Goal: Transaction & Acquisition: Purchase product/service

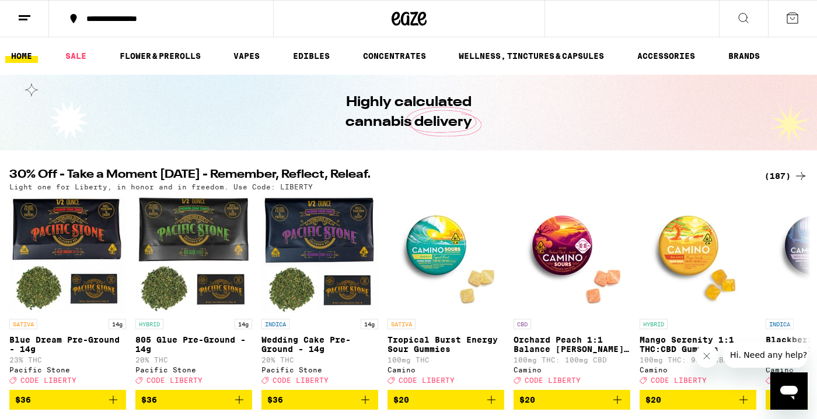
click at [776, 172] on div "(187)" at bounding box center [785, 176] width 43 height 14
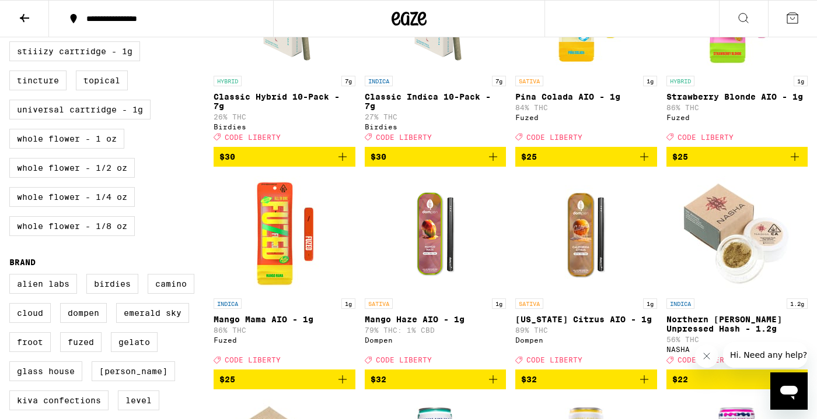
scroll to position [581, 0]
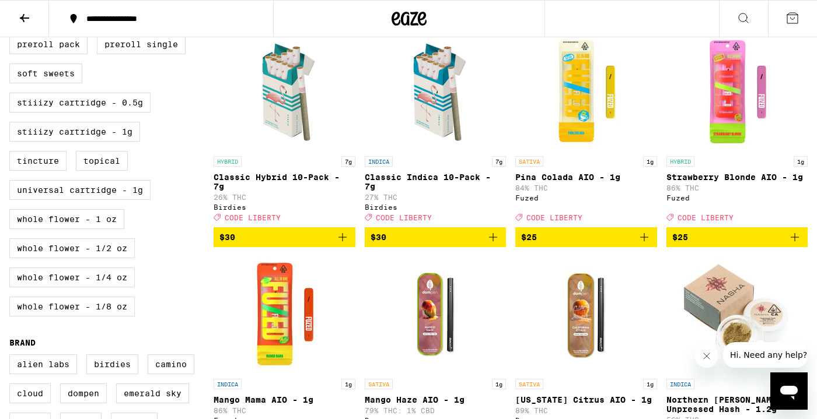
click at [347, 244] on icon "Add to bag" at bounding box center [342, 237] width 14 height 14
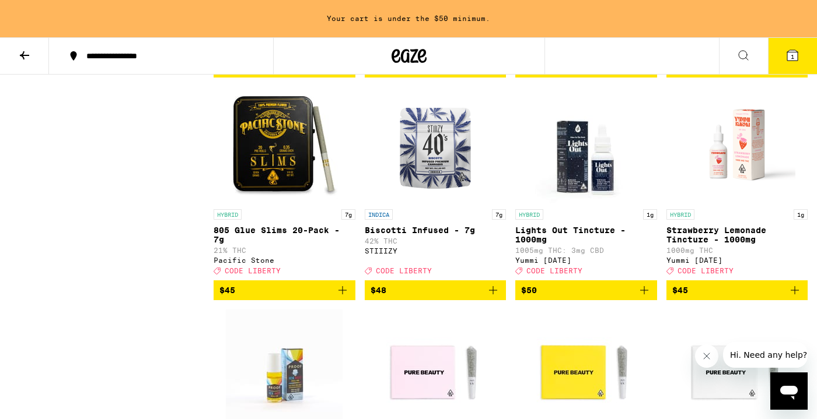
scroll to position [9214, 0]
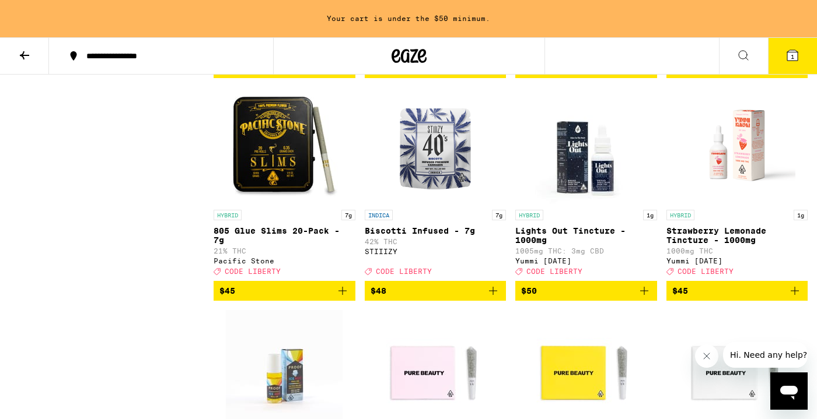
click at [347, 75] on icon "Add to bag" at bounding box center [342, 68] width 14 height 14
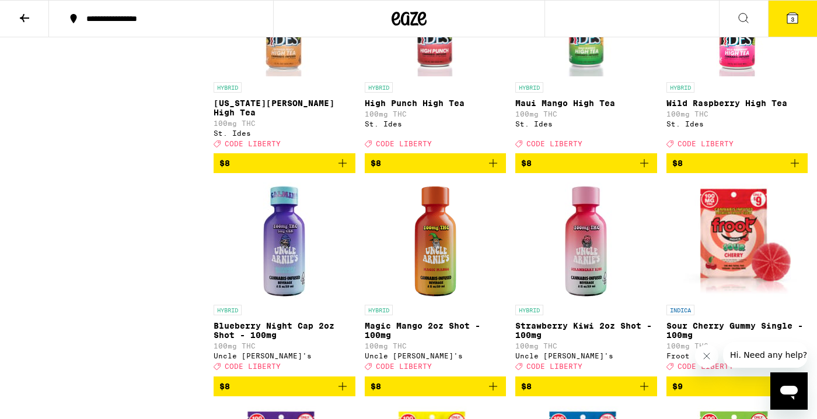
scroll to position [1976, 0]
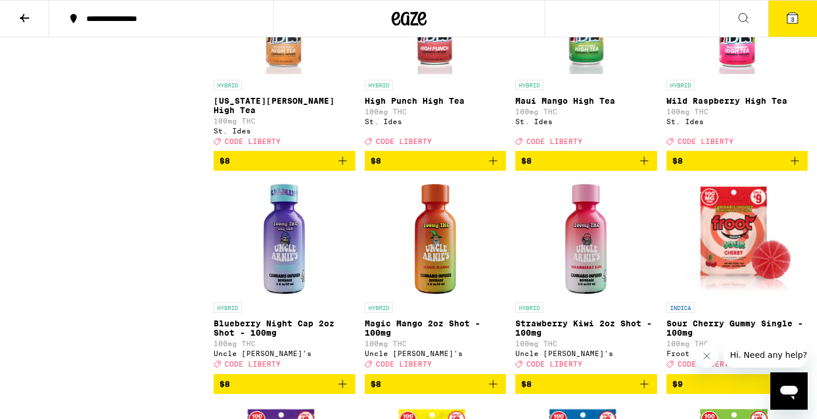
click at [345, 168] on icon "Add to bag" at bounding box center [342, 161] width 14 height 14
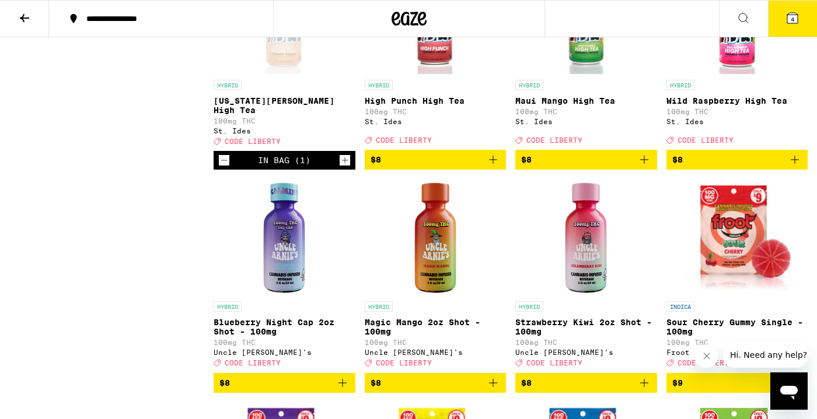
click at [647, 167] on icon "Add to bag" at bounding box center [644, 160] width 14 height 14
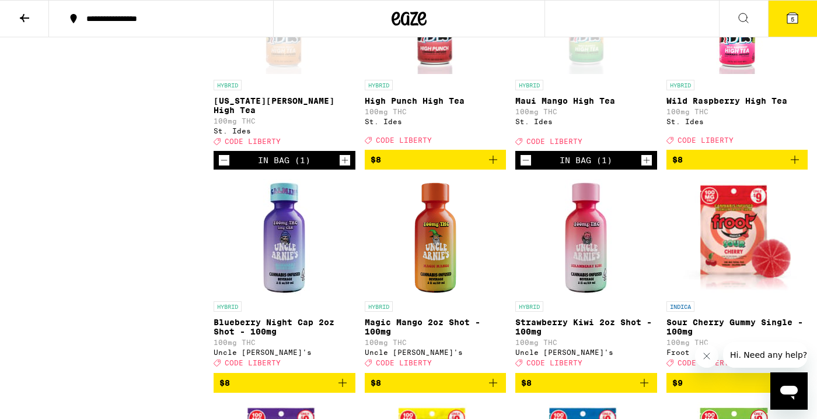
click at [799, 20] on icon at bounding box center [792, 18] width 14 height 14
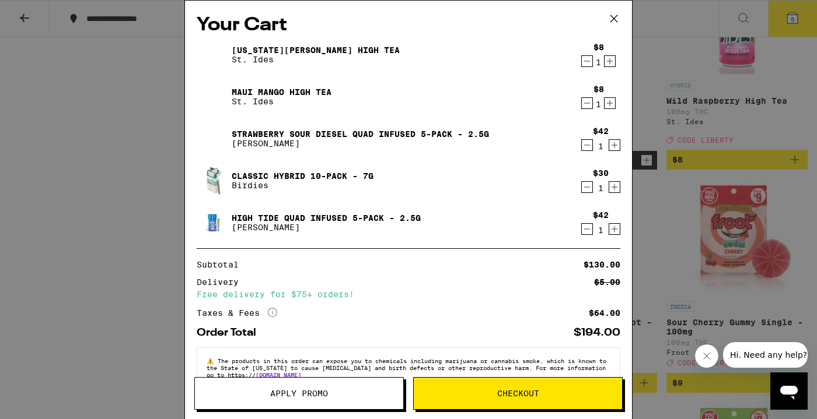
click at [611, 64] on icon "Increment" at bounding box center [609, 61] width 11 height 14
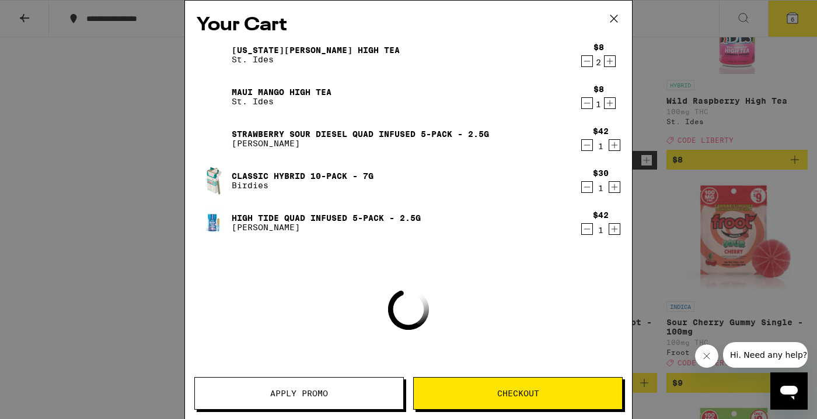
click at [608, 108] on icon "Increment" at bounding box center [609, 103] width 11 height 14
click at [676, 129] on div "Your Cart Georgia Peach High Tea St. Ides $8 2 Maui Mango High Tea St. Ides $8 …" at bounding box center [408, 209] width 817 height 419
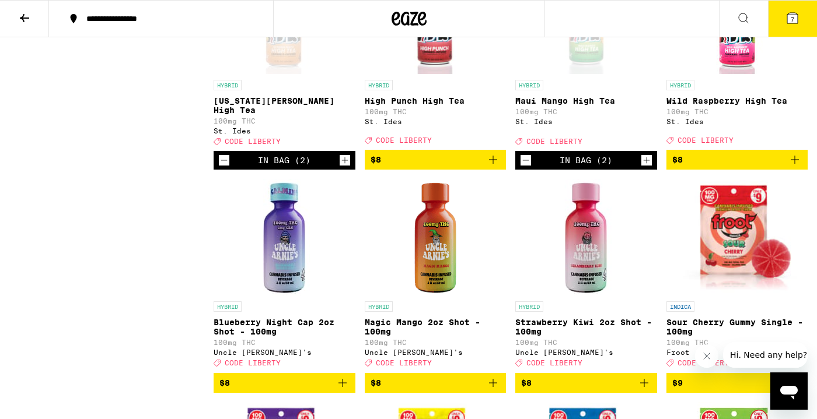
click at [790, 18] on span "7" at bounding box center [792, 19] width 4 height 7
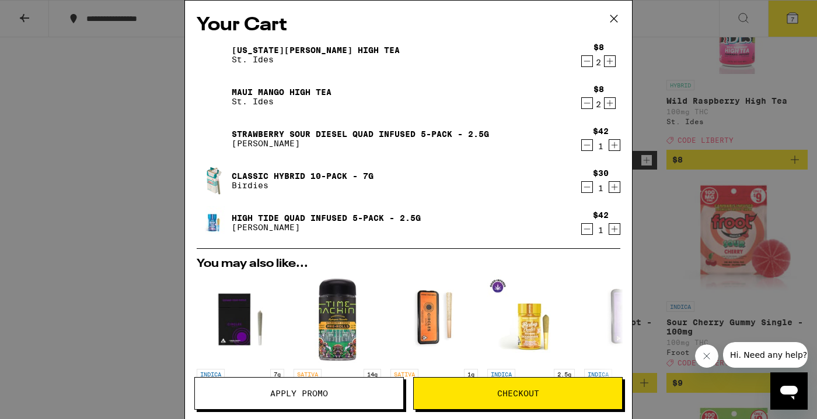
click at [323, 392] on span "Apply Promo" at bounding box center [299, 394] width 58 height 8
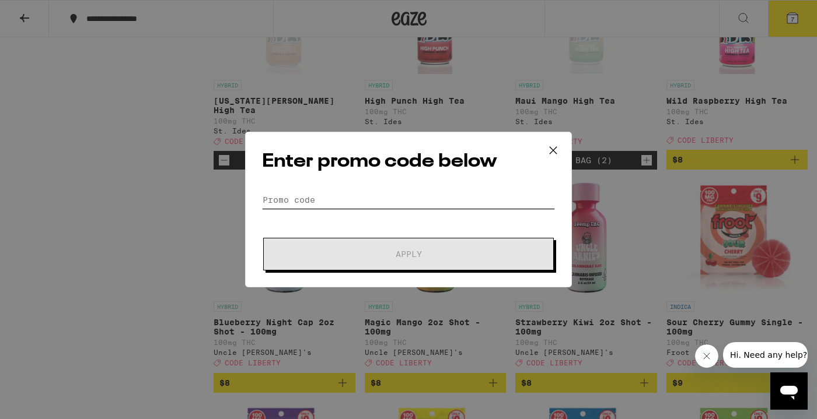
click at [352, 200] on input "Promo Code" at bounding box center [408, 200] width 293 height 18
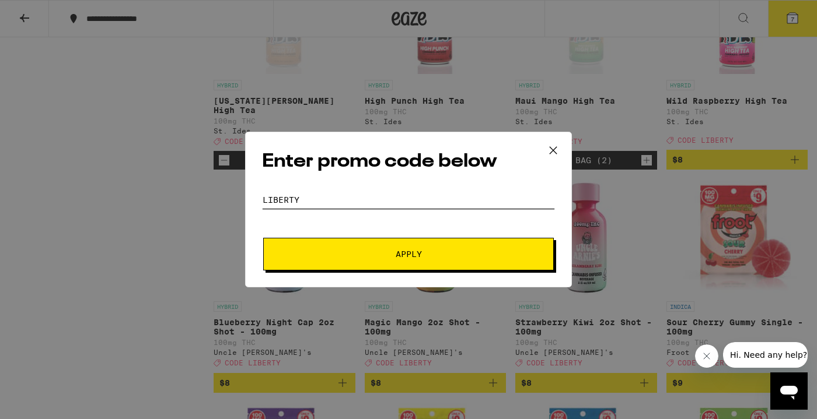
type input "LIBERTY"
click at [352, 258] on span "Apply" at bounding box center [408, 254] width 210 height 8
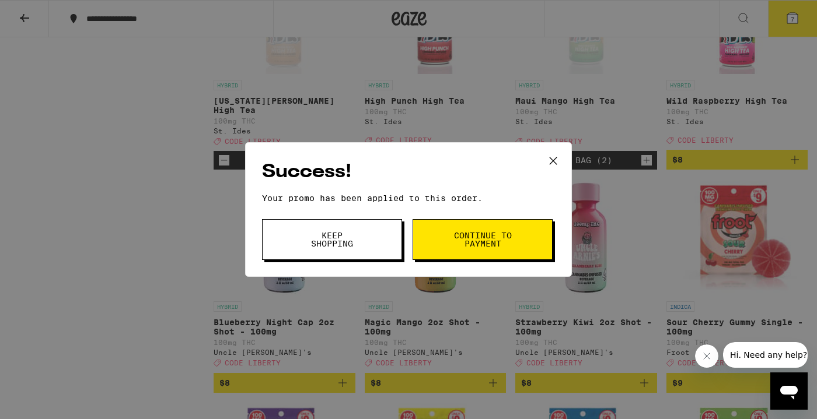
click at [380, 244] on button "Keep Shopping" at bounding box center [332, 239] width 140 height 41
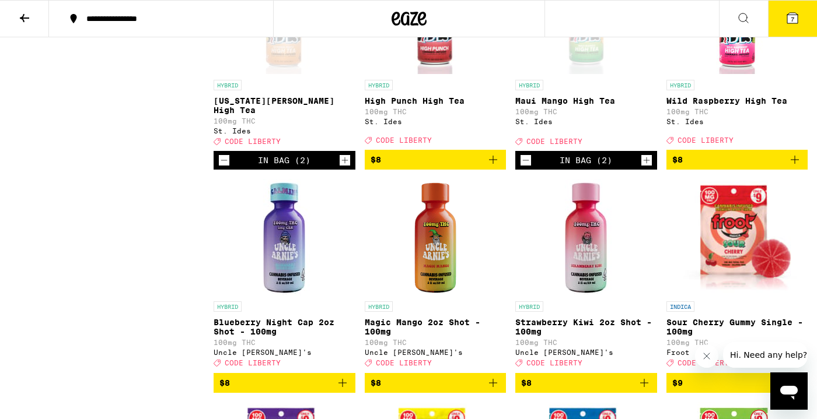
click at [786, 12] on icon at bounding box center [792, 18] width 14 height 14
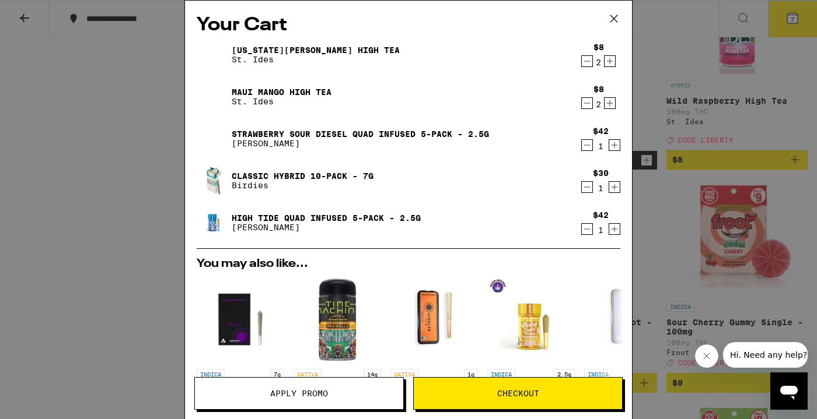
click at [586, 193] on icon "Decrement" at bounding box center [587, 187] width 11 height 14
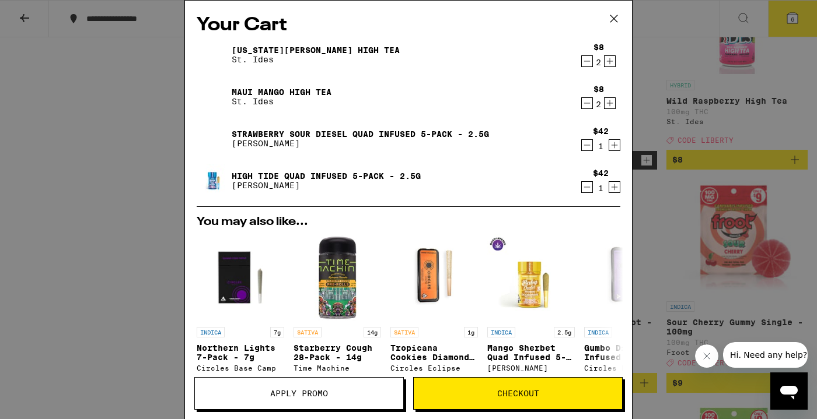
click at [705, 148] on div "Your Cart Georgia Peach High Tea St. Ides $8 2 Maui Mango High Tea St. Ides $8 …" at bounding box center [408, 209] width 817 height 419
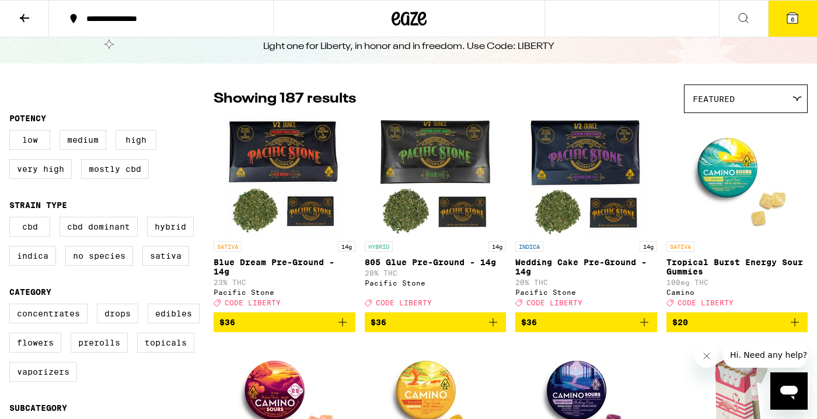
scroll to position [91, 0]
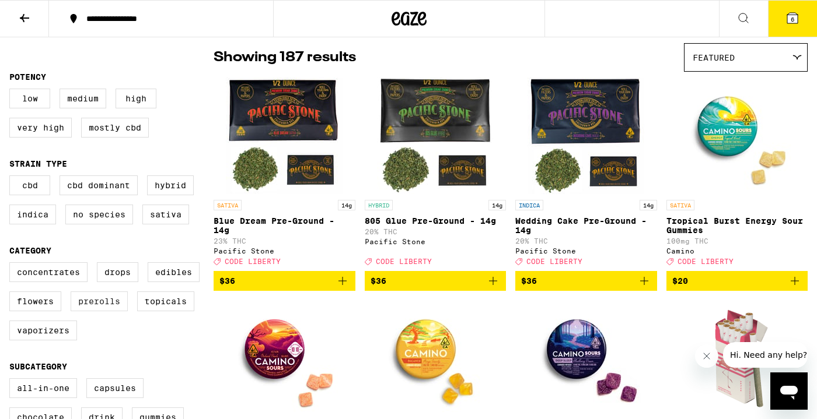
click at [103, 310] on label "Prerolls" at bounding box center [99, 302] width 57 height 20
click at [12, 265] on input "Prerolls" at bounding box center [12, 264] width 1 height 1
checkbox input "true"
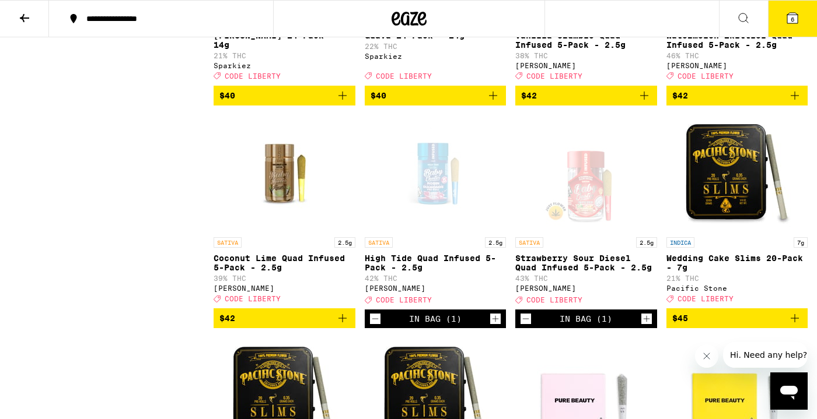
scroll to position [1591, 0]
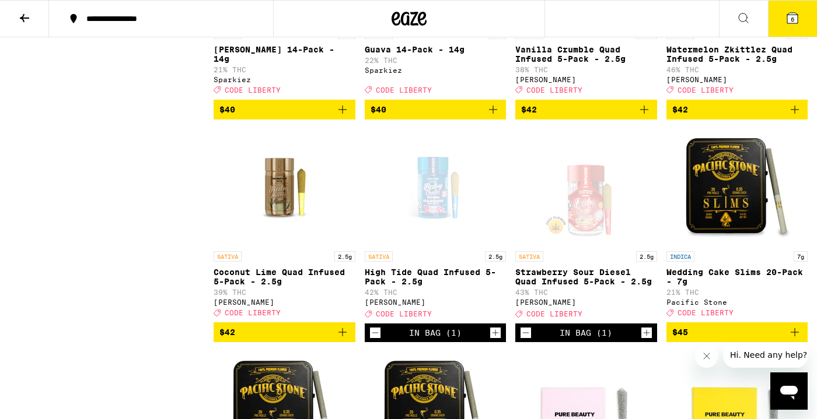
click at [792, 117] on icon "Add to bag" at bounding box center [795, 110] width 14 height 14
click at [375, 340] on icon "Decrement" at bounding box center [375, 333] width 11 height 14
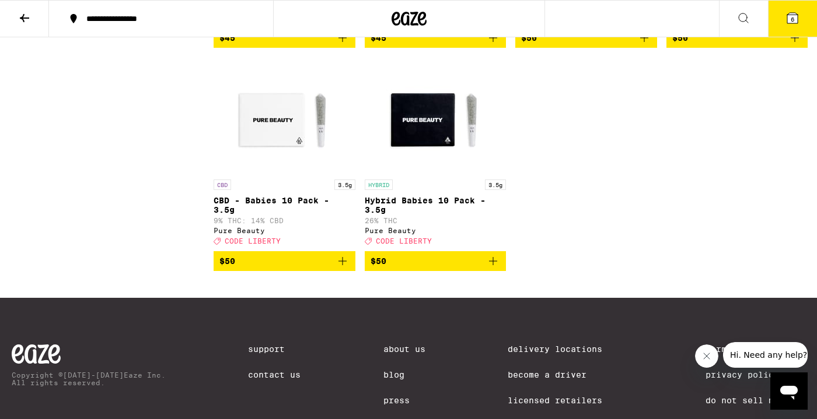
scroll to position [2127, 0]
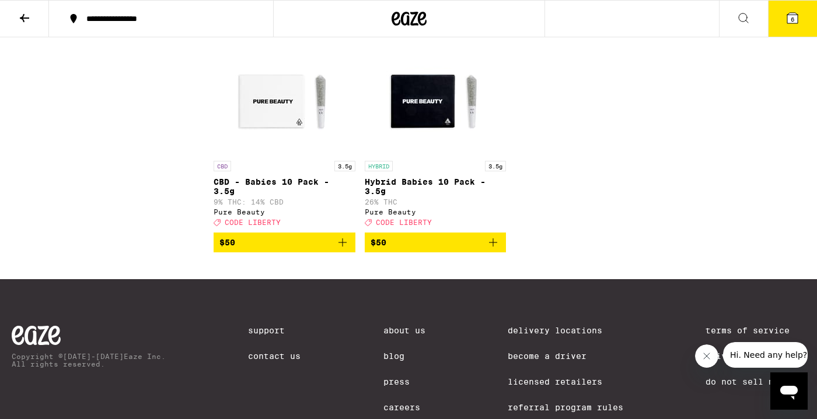
click at [803, 24] on button "6" at bounding box center [792, 19] width 49 height 36
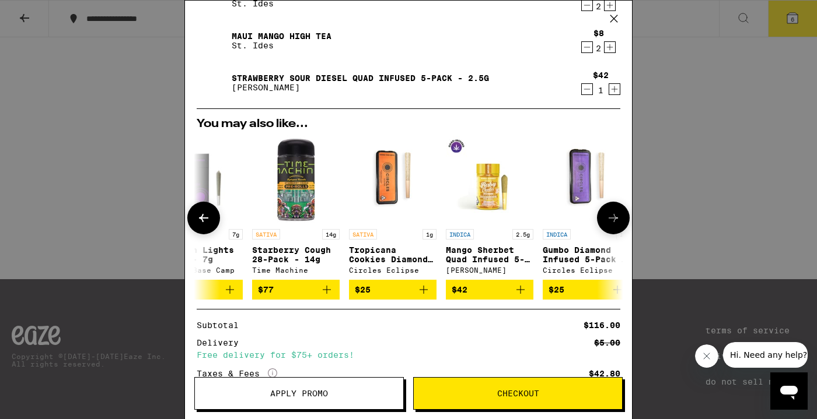
scroll to position [0, 36]
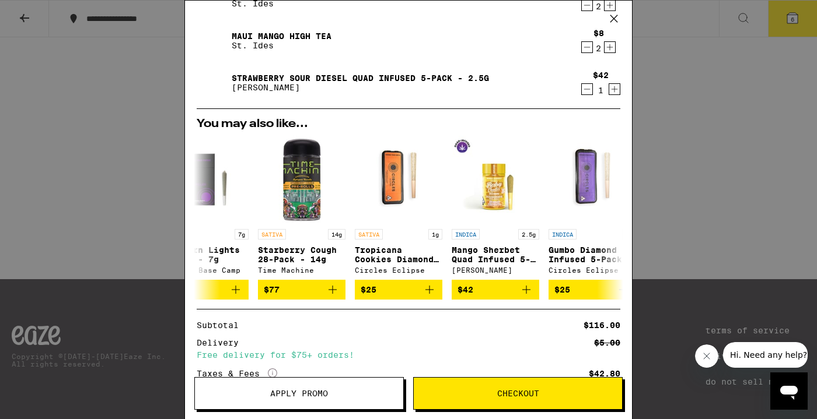
click at [750, 215] on div "Your Cart Watermelon Zkittlez Quad Infused 5-Pack - 2.5g Jeeter $42 1 Georgia P…" at bounding box center [408, 209] width 817 height 419
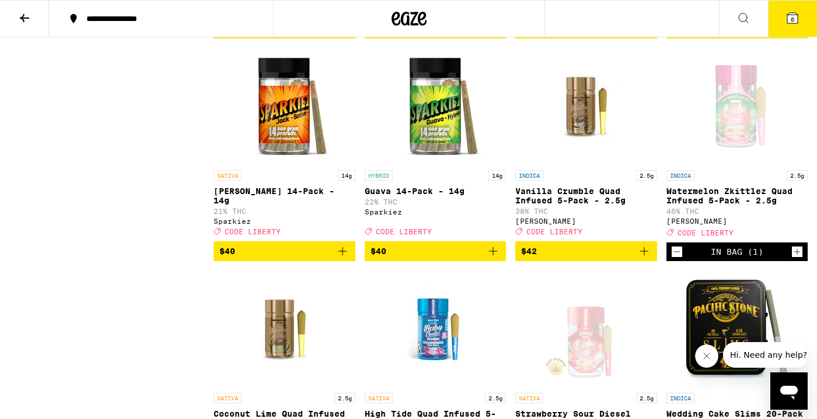
scroll to position [1438, 0]
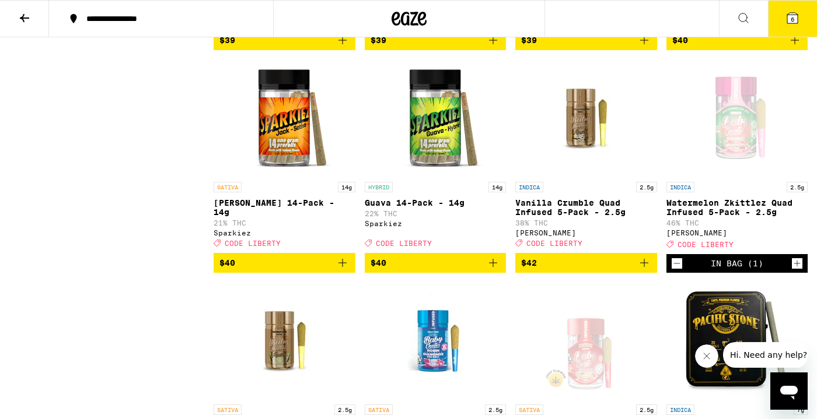
click at [494, 267] on icon "Add to bag" at bounding box center [493, 263] width 8 height 8
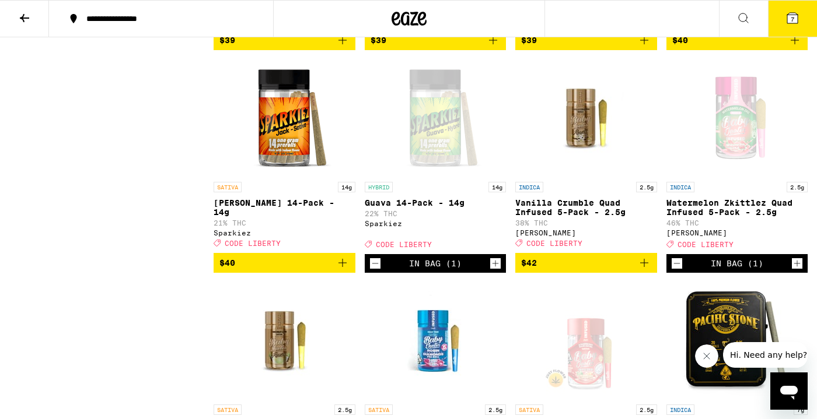
click at [800, 11] on button "7" at bounding box center [792, 19] width 49 height 36
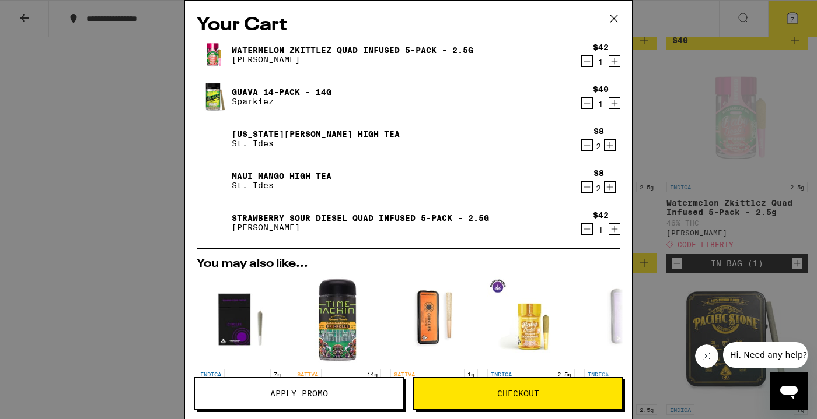
click at [587, 149] on icon "Decrement" at bounding box center [587, 145] width 11 height 14
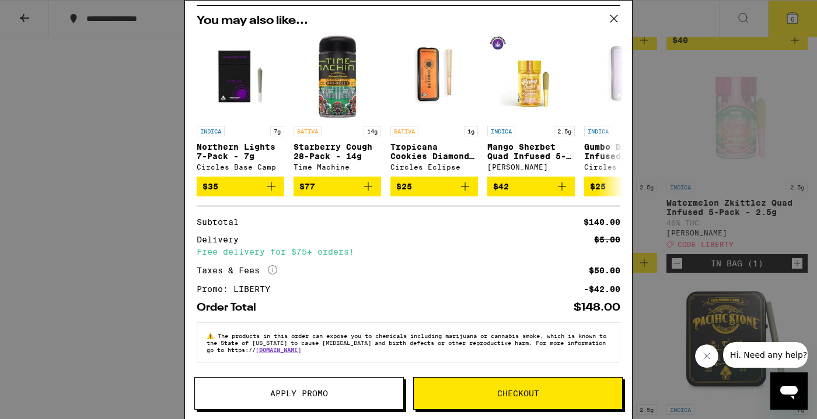
scroll to position [211, 0]
click at [760, 95] on div "Your Cart Watermelon Zkittlez Quad Infused 5-Pack - 2.5g Jeeter $42 1 Guava 14-…" at bounding box center [408, 209] width 817 height 419
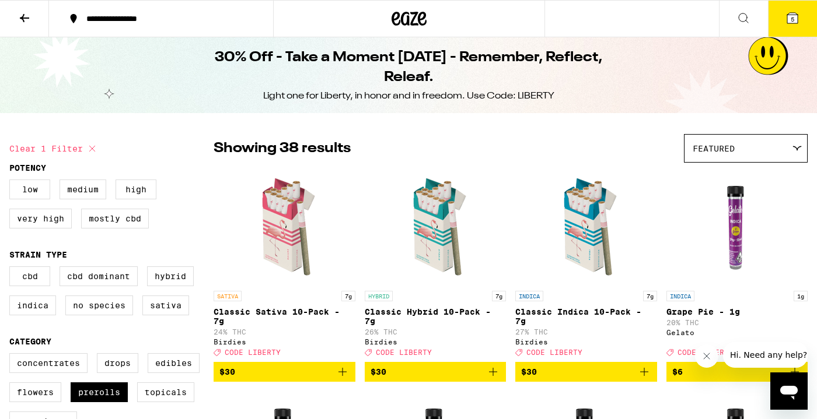
click at [409, 12] on icon at bounding box center [408, 18] width 35 height 21
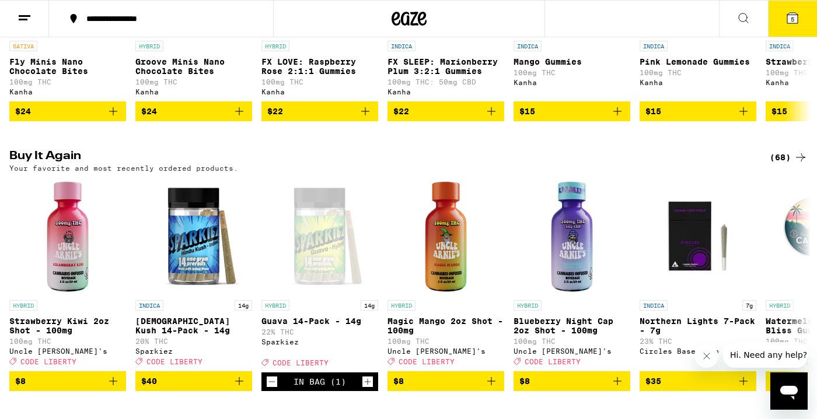
scroll to position [853, 0]
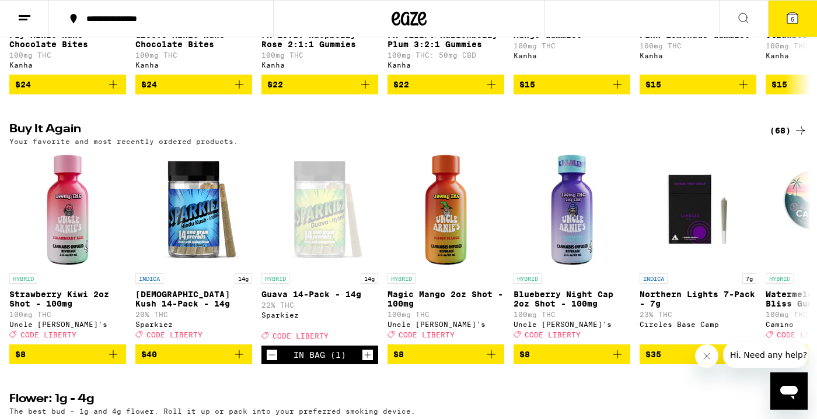
click at [790, 138] on div "(68)" at bounding box center [788, 131] width 38 height 14
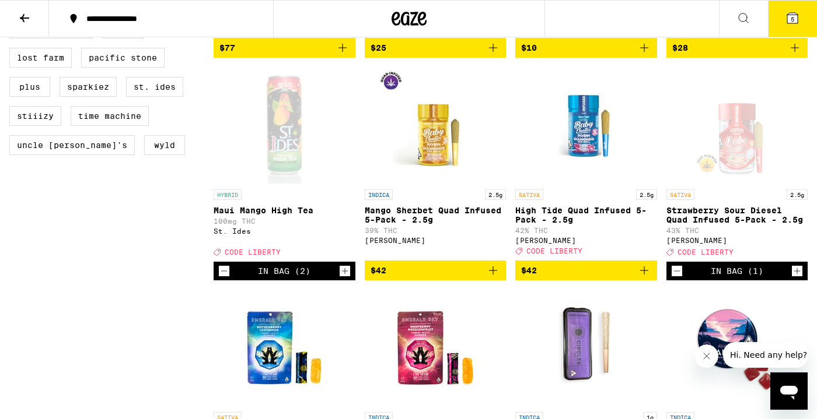
scroll to position [769, 0]
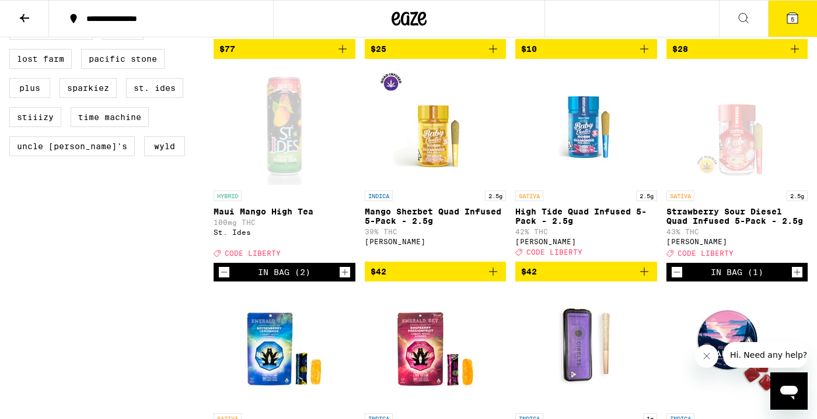
click at [779, 31] on button "5" at bounding box center [792, 19] width 49 height 36
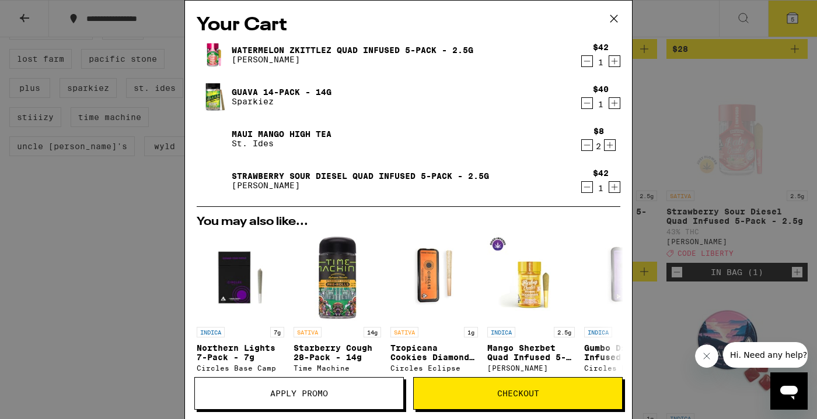
click at [587, 146] on icon "Decrement" at bounding box center [587, 145] width 11 height 14
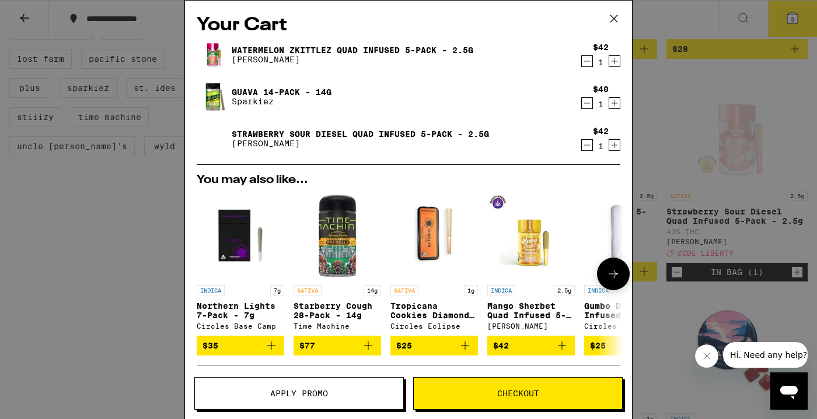
scroll to position [169, 0]
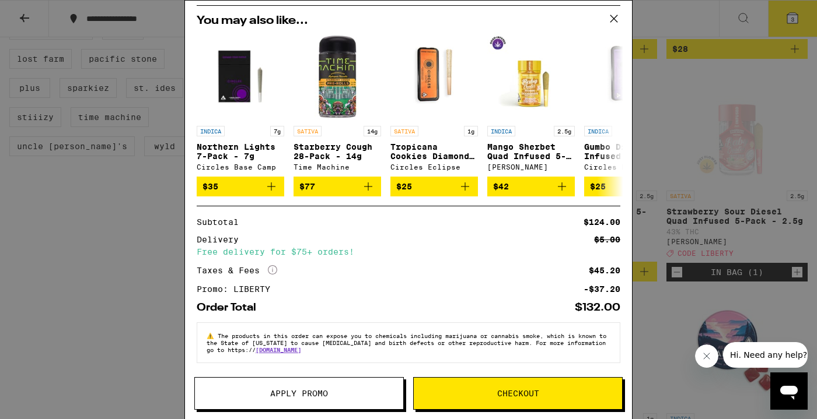
click at [614, 15] on icon at bounding box center [614, 19] width 18 height 18
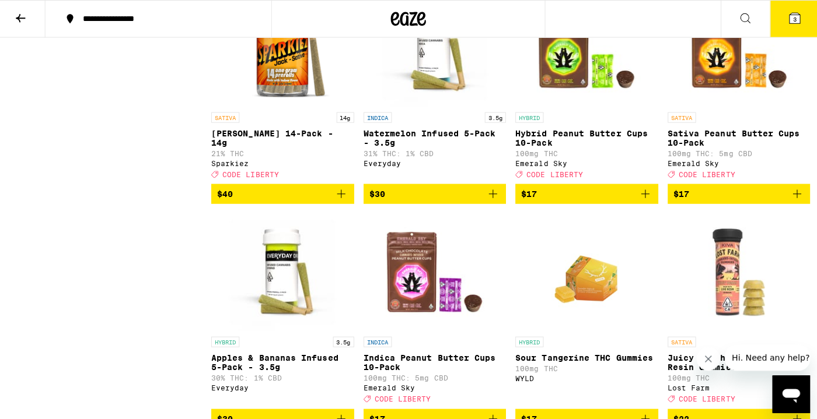
scroll to position [1941, 0]
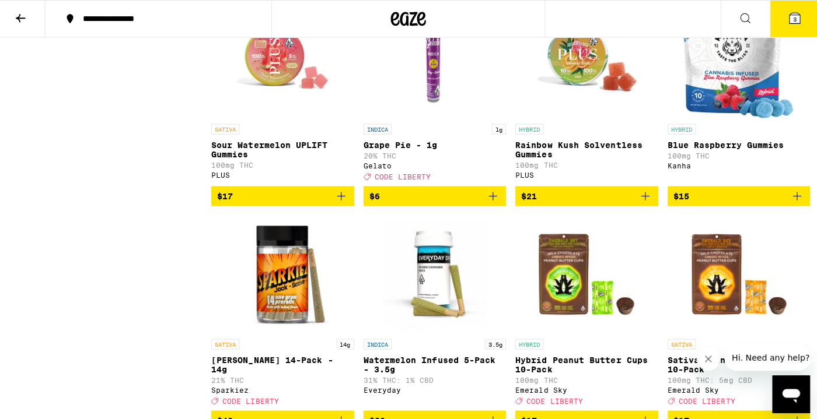
click at [411, 19] on icon at bounding box center [408, 18] width 35 height 21
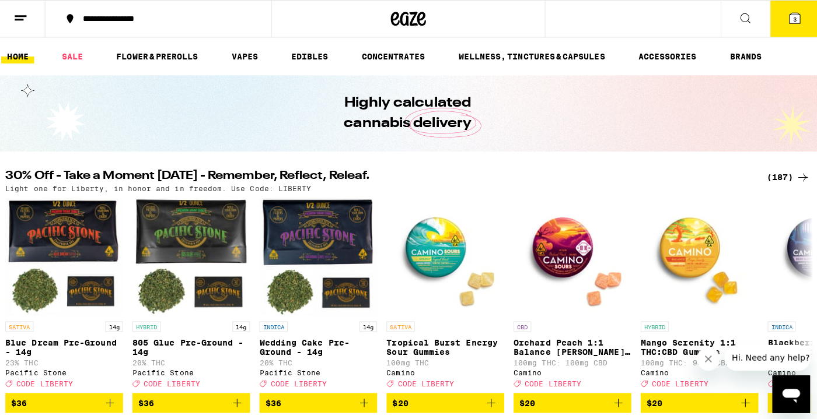
click at [773, 172] on div "(187)" at bounding box center [785, 176] width 43 height 14
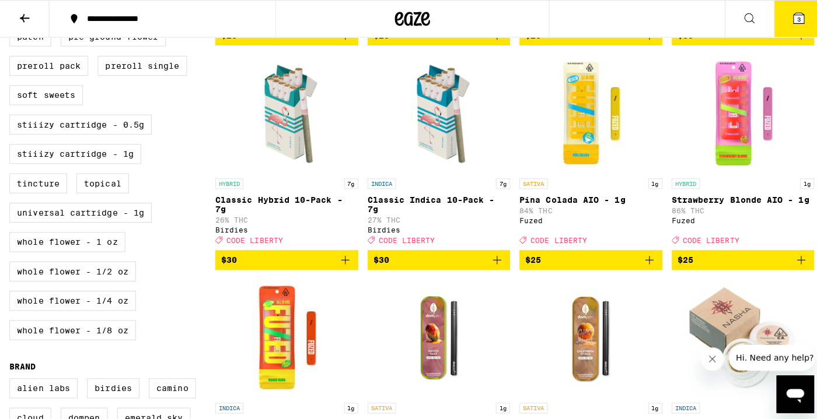
scroll to position [505, 0]
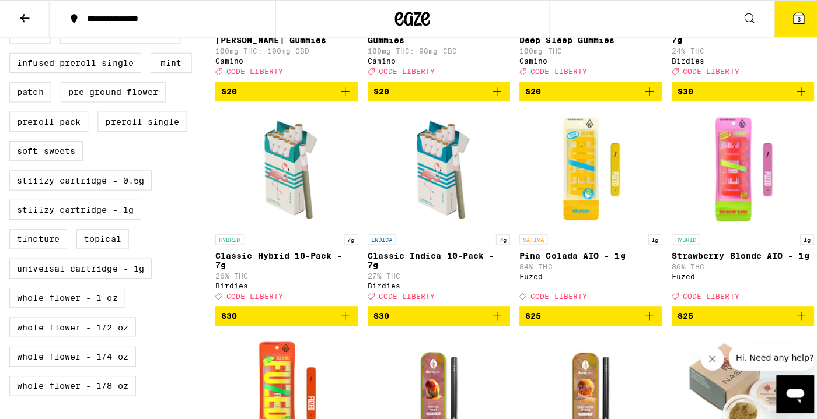
click at [345, 321] on icon "Add to bag" at bounding box center [342, 314] width 14 height 14
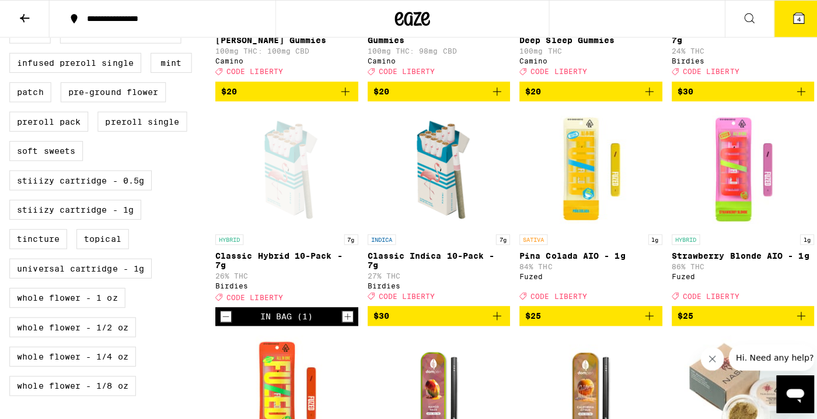
click at [790, 23] on icon at bounding box center [792, 18] width 11 height 11
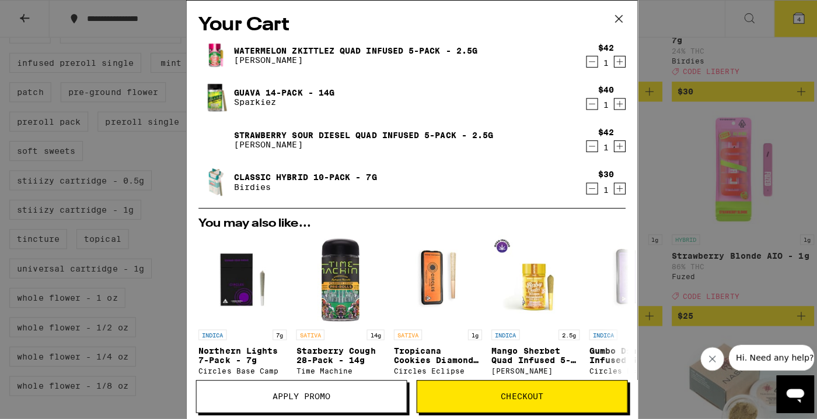
click at [584, 146] on icon "Decrement" at bounding box center [587, 145] width 11 height 14
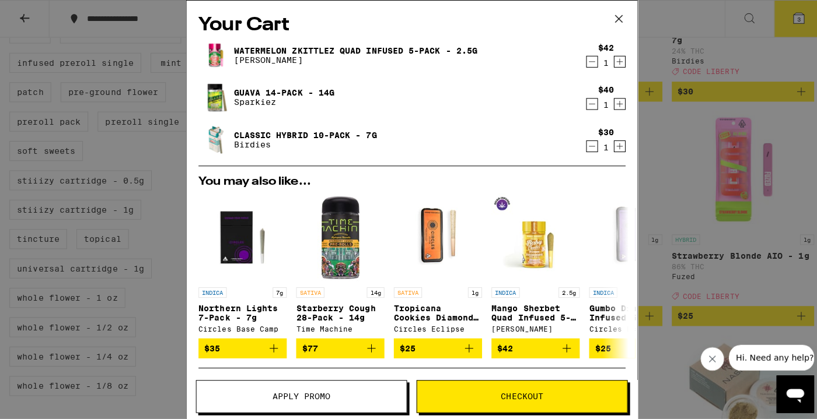
click at [615, 24] on icon at bounding box center [614, 19] width 18 height 18
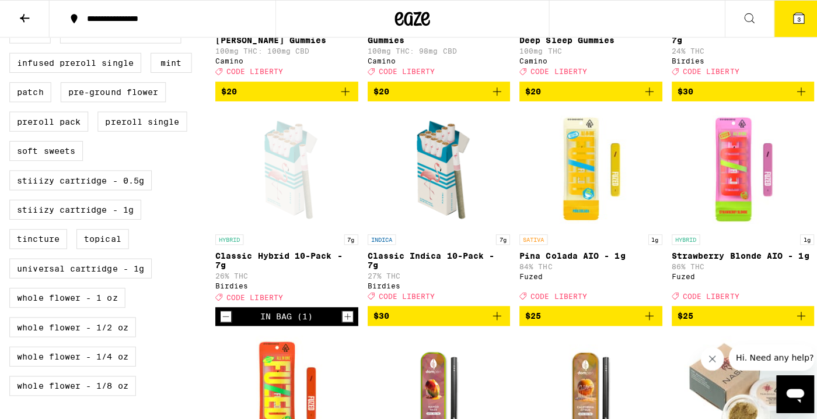
click at [795, 15] on icon at bounding box center [792, 18] width 11 height 11
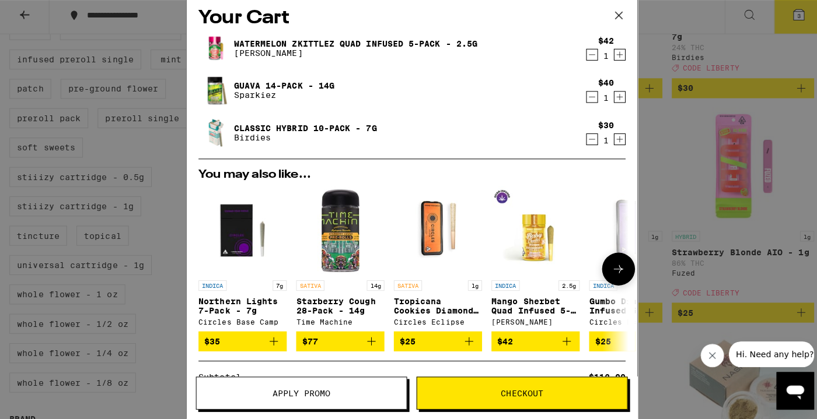
scroll to position [8, 0]
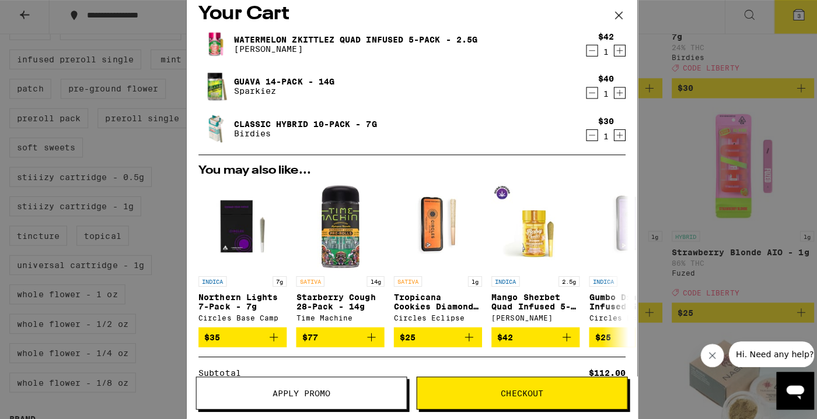
click at [685, 160] on div "Your Cart Watermelon Zkittlez Quad Infused 5-Pack - 2.5g Jeeter $42 1 Guava 14-…" at bounding box center [408, 209] width 817 height 419
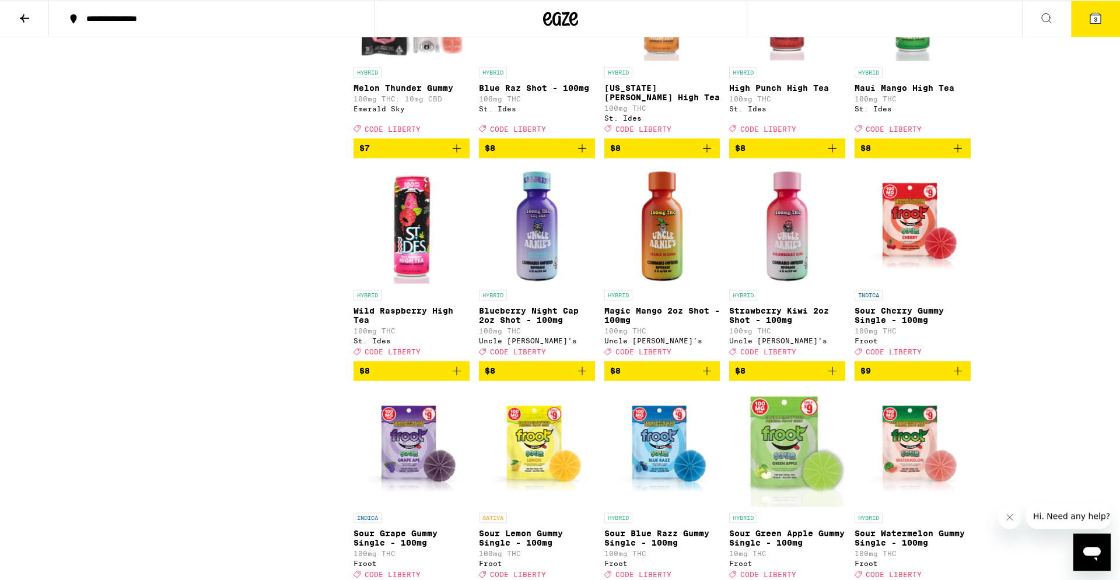
scroll to position [1555, 0]
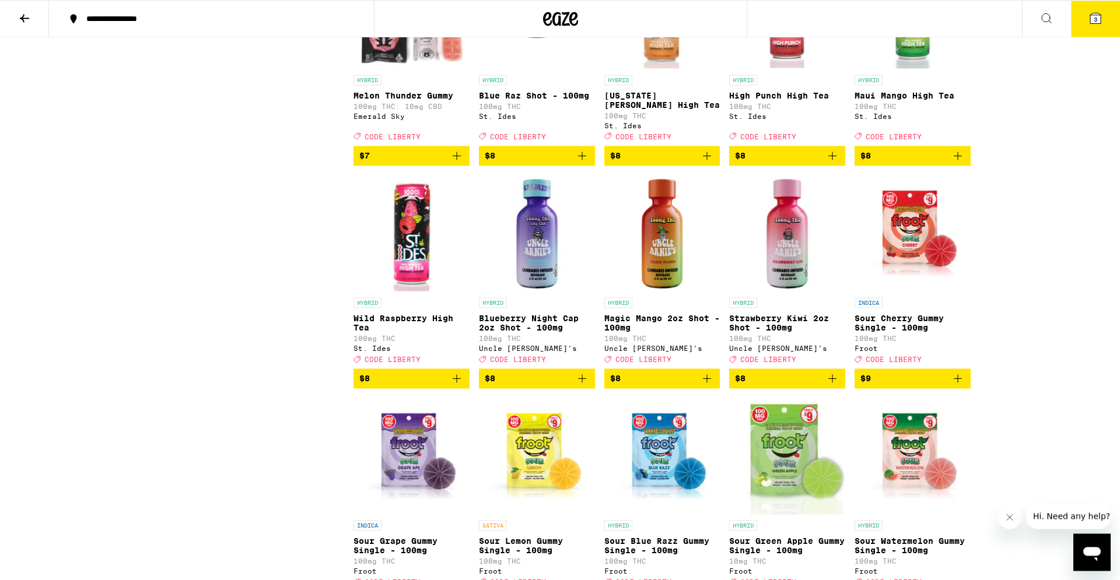
click at [575, 15] on icon at bounding box center [573, 19] width 9 height 14
